Goal: Use online tool/utility: Utilize a website feature to perform a specific function

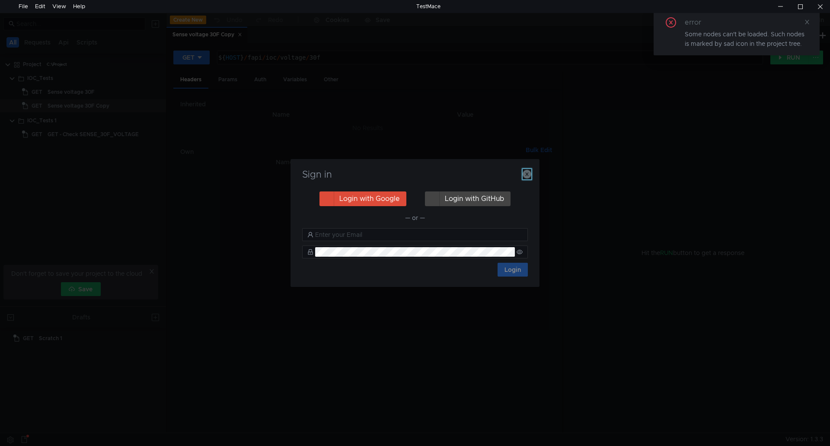
click at [526, 170] on icon "button" at bounding box center [527, 174] width 9 height 9
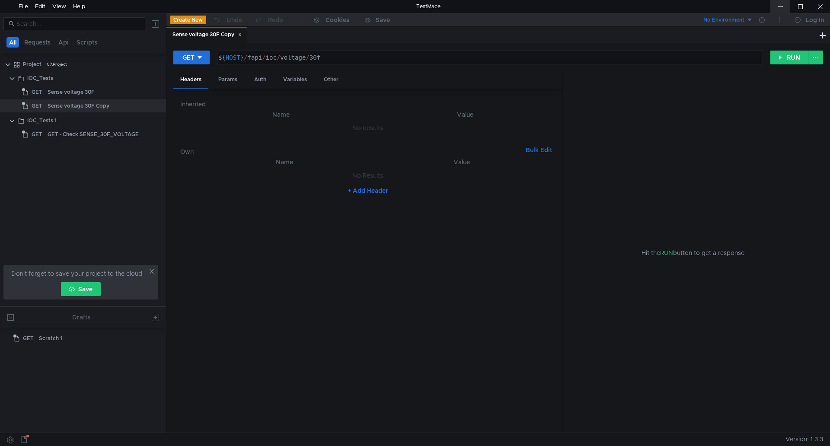
click at [778, 3] on div at bounding box center [780, 6] width 20 height 13
click at [116, 26] on input at bounding box center [78, 24] width 124 height 10
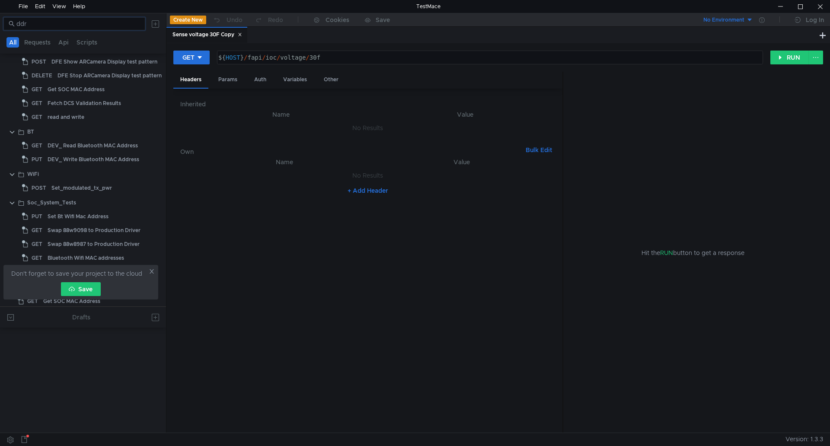
scroll to position [270, 0]
click at [152, 269] on icon at bounding box center [152, 271] width 6 height 6
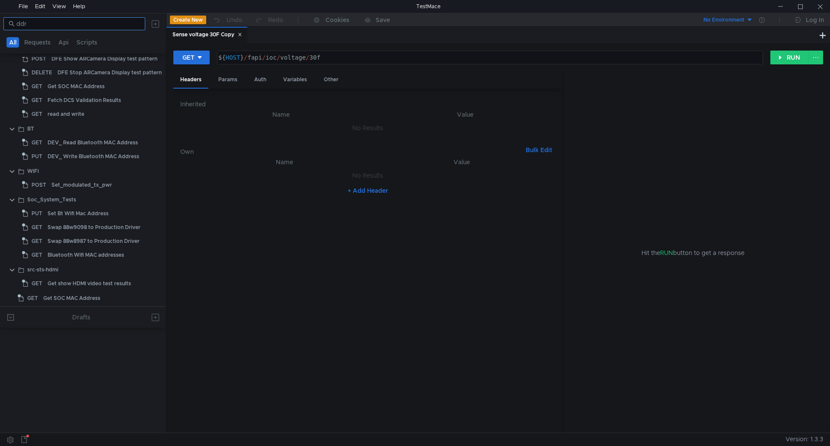
click at [87, 20] on input "ddr" at bounding box center [78, 24] width 124 height 10
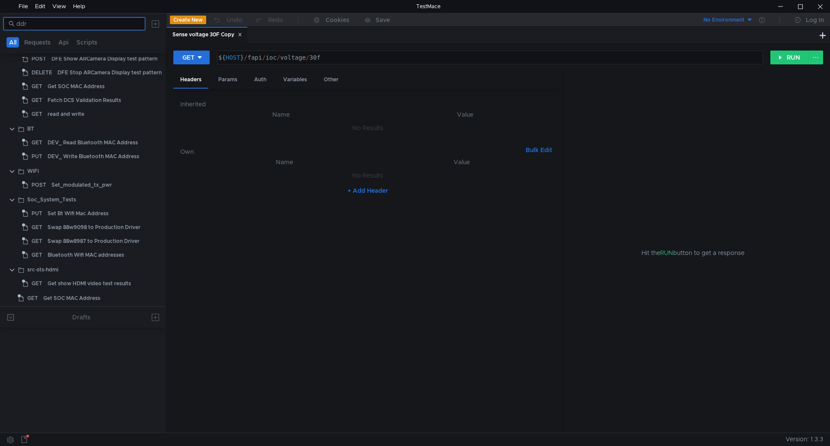
drag, startPoint x: 87, startPoint y: 20, endPoint x: 16, endPoint y: 29, distance: 71.9
click at [16, 29] on nz-input-group "ddr" at bounding box center [74, 23] width 142 height 13
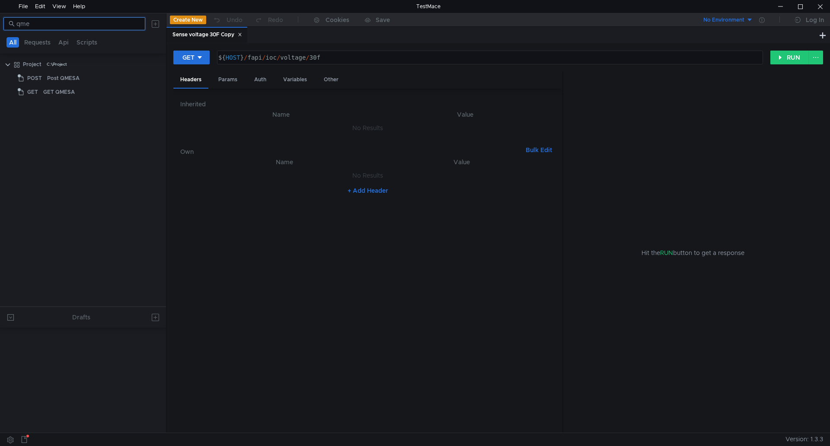
scroll to position [0, 0]
type input "qmesa"
click at [92, 100] on tree-viewport "Project C:\Project POST Post QMESA GET GET QMESA" at bounding box center [83, 181] width 166 height 249
click at [94, 96] on div "GET QMESA" at bounding box center [92, 92] width 98 height 13
click at [55, 96] on div "GET QMESA" at bounding box center [59, 92] width 32 height 13
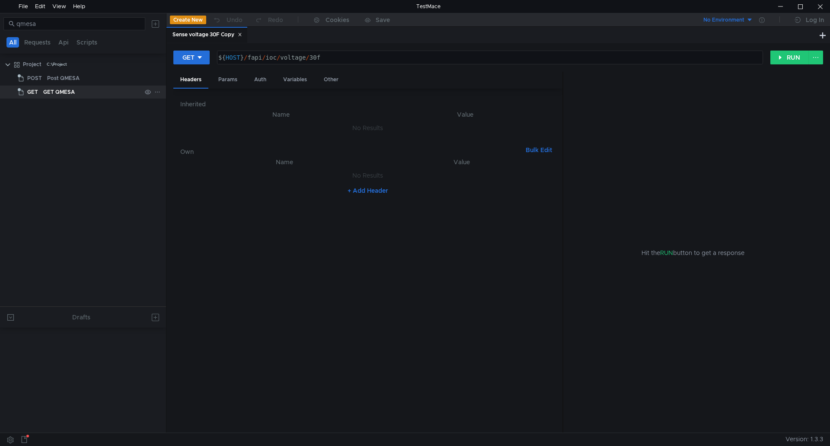
click at [55, 96] on div "GET QMESA" at bounding box center [59, 92] width 32 height 13
click at [794, 57] on button "RUN" at bounding box center [789, 58] width 38 height 14
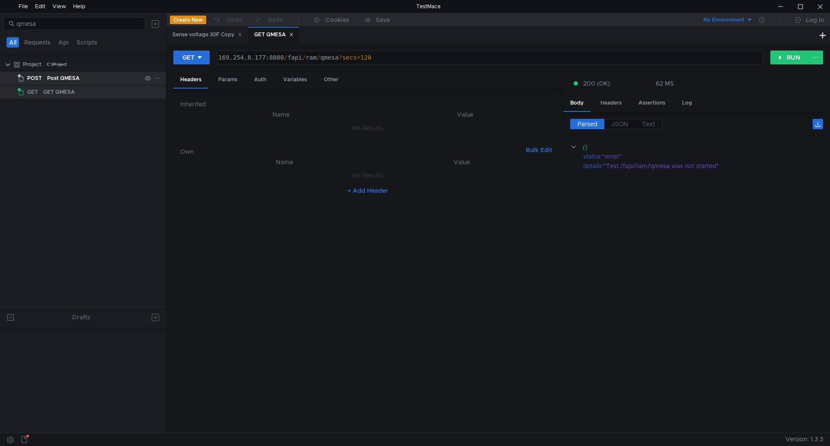
click at [47, 82] on div "Post QMESA" at bounding box center [63, 78] width 32 height 13
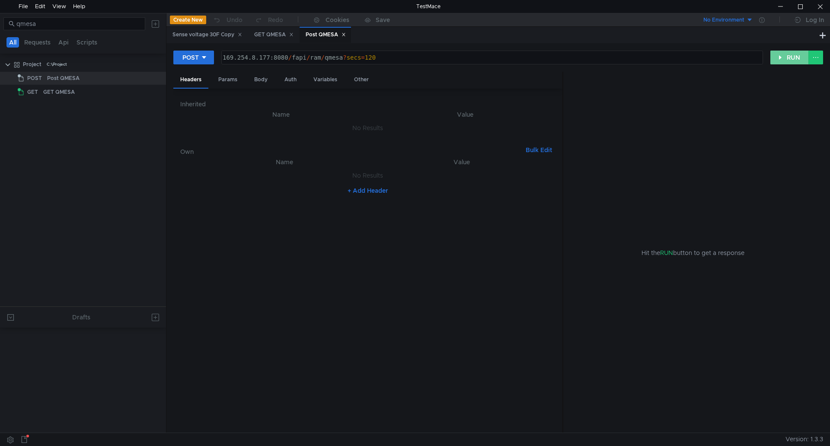
click at [787, 59] on button "RUN" at bounding box center [789, 58] width 38 height 14
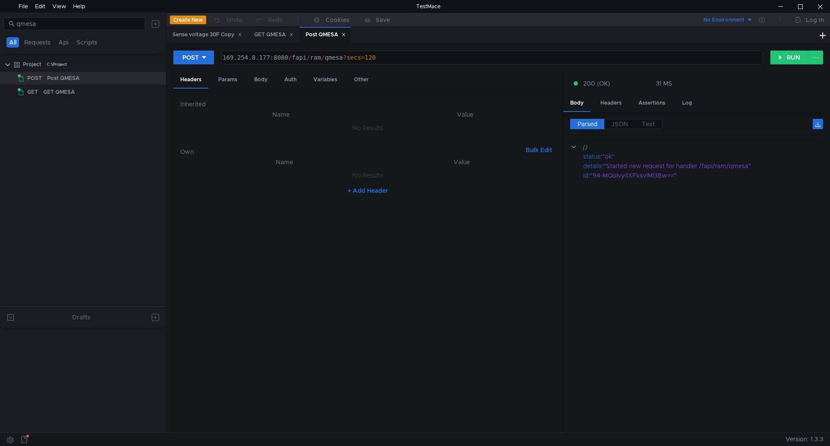
click at [671, 203] on cdk-virtual-scroll-viewport "{} status : "ok" details : "Started new request for handler /fapi/ram/qmesa" id…" at bounding box center [696, 284] width 253 height 284
type textarea "169.254.8.177:8080/fapi/ram/qmesa?secs=120"
drag, startPoint x: 224, startPoint y: 57, endPoint x: 279, endPoint y: 56, distance: 54.9
click at [279, 56] on div "169.254.8.177:8080 / fapi / ram / qmesa ? secs = 120" at bounding box center [491, 64] width 541 height 21
click at [89, 196] on tree-viewport "Project C:\Project POST Post QMESA GET GET QMESA" at bounding box center [83, 181] width 166 height 249
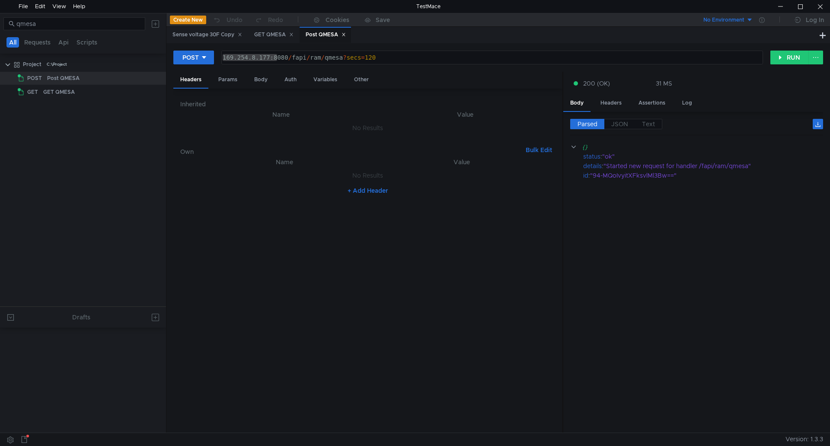
click at [307, 249] on nz-table "Name Value No Results + Add Header" at bounding box center [367, 291] width 375 height 269
click at [254, 46] on div "POST 169.254.8.177:8080/fapi/ram/qmesa?secs=120 169.254.8.177:8080 / fapi / ram…" at bounding box center [498, 237] width 664 height 389
click at [269, 33] on div "GET QMESA" at bounding box center [273, 34] width 39 height 9
click at [242, 32] on icon at bounding box center [240, 34] width 4 height 4
click at [242, 32] on div "Post QMESA" at bounding box center [244, 34] width 40 height 9
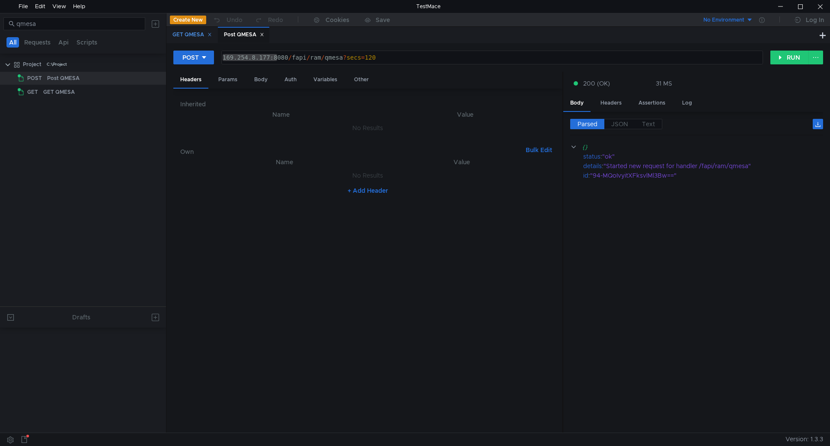
click at [209, 35] on icon at bounding box center [209, 34] width 4 height 4
click at [422, 70] on div "POST 169.254.8.177:8080/fapi/ram/qmesa?secs=120 169.254.8.177:8080 / fapi / ram…" at bounding box center [498, 61] width 650 height 22
click at [265, 42] on div "Post QMESA" at bounding box center [491, 35] width 651 height 16
click at [255, 50] on div "169.254.8.177:8080/fapi/ram/qmesa?secs=120 169.254.8.177:8080 / fapi / ram / qm…" at bounding box center [492, 57] width 542 height 15
click at [259, 60] on div "169.254.8.177:8080 / fapi / ram / qmesa ? secs = 120" at bounding box center [492, 57] width 541 height 13
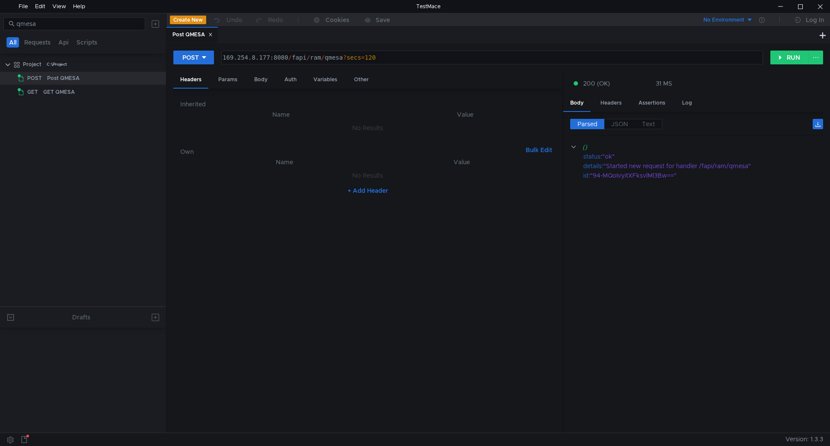
click at [464, 80] on div "Headers Params Body Auth Variables Other" at bounding box center [367, 80] width 389 height 17
click at [252, 36] on div "Post QMESA" at bounding box center [491, 35] width 651 height 16
click at [132, 96] on div "GET QMESA" at bounding box center [92, 92] width 98 height 13
click at [81, 92] on div "GET QMESA" at bounding box center [92, 92] width 98 height 13
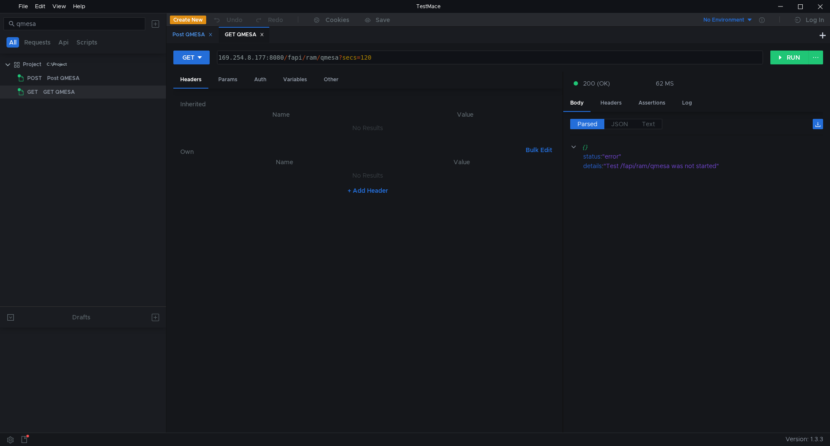
click at [209, 35] on icon at bounding box center [210, 34] width 4 height 4
click at [789, 52] on button "RUN" at bounding box center [789, 58] width 38 height 14
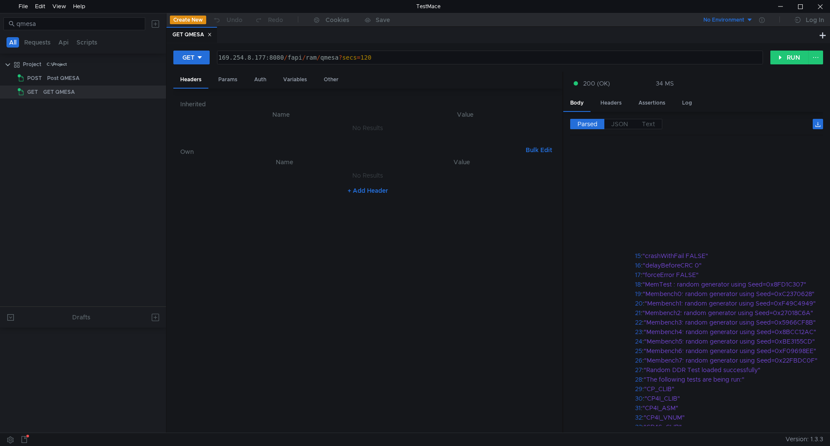
scroll to position [300, 0]
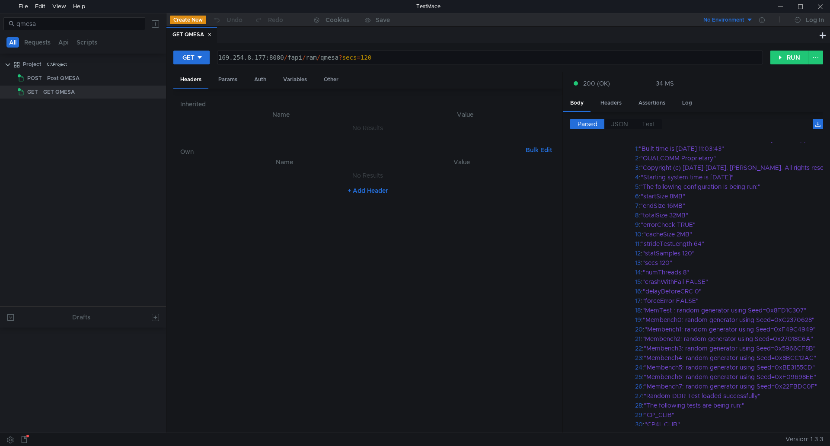
scroll to position [84, 0]
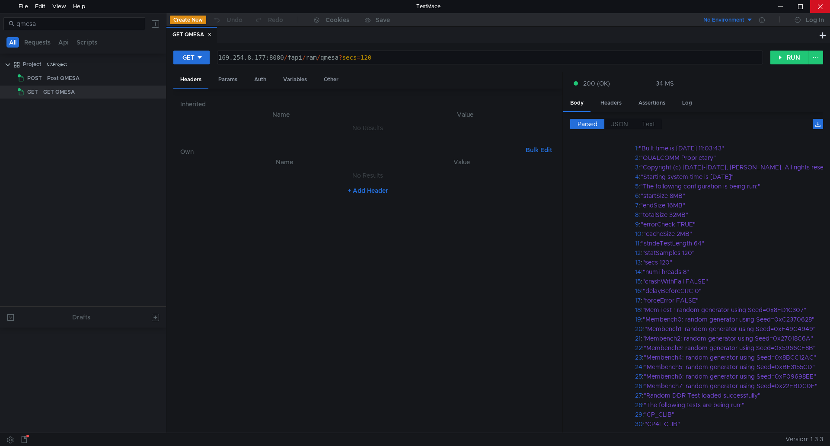
click at [818, 6] on div at bounding box center [820, 6] width 20 height 13
